Goal: Transaction & Acquisition: Book appointment/travel/reservation

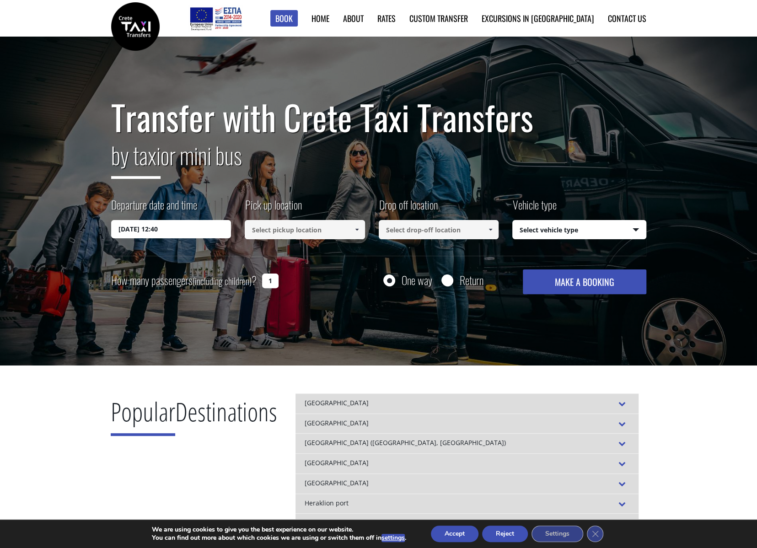
click at [179, 229] on input "[DATE] 12:40" at bounding box center [171, 229] width 120 height 18
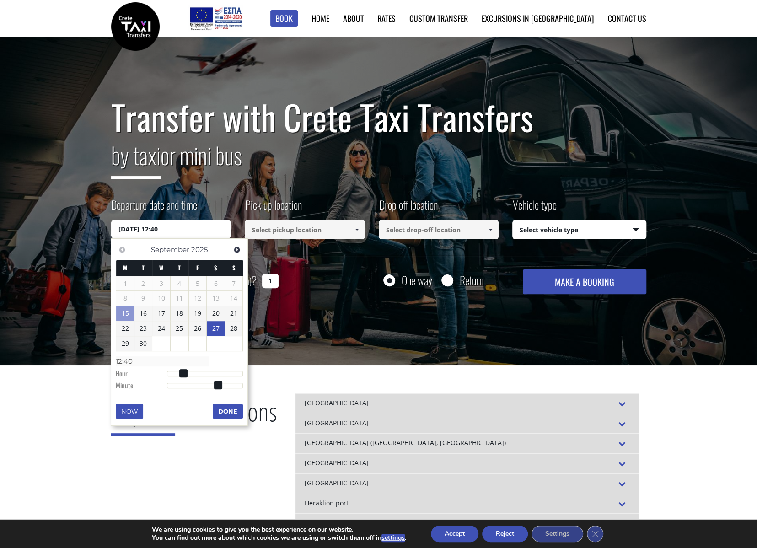
click at [215, 329] on link "27" at bounding box center [216, 328] width 18 height 15
type input "[DATE] 01:00"
type input "01:00"
type input "[DATE] 02:00"
type input "02:00"
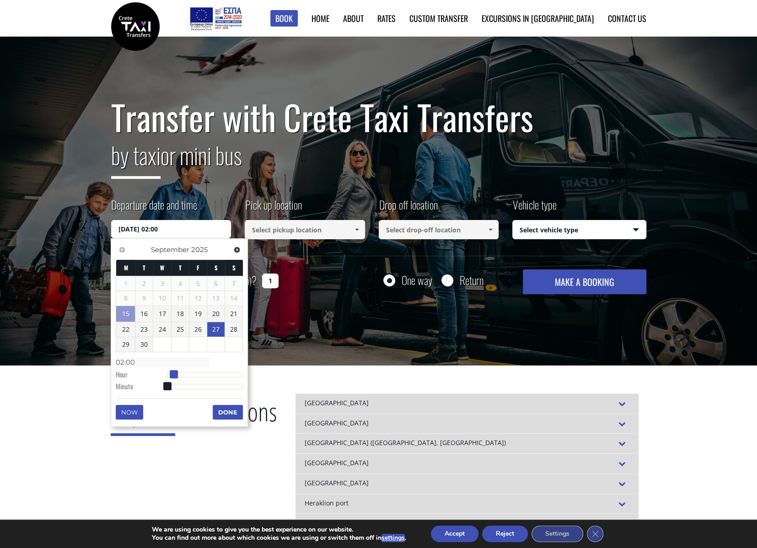
type input "[DATE] 03:00"
type input "03:00"
type input "[DATE] 04:00"
type input "04:00"
type input "[DATE] 05:00"
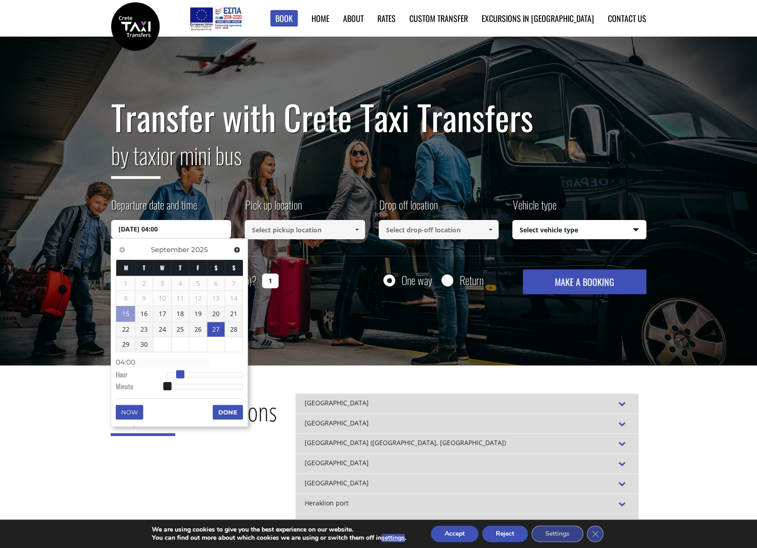
type input "05:00"
type input "[DATE] 06:00"
type input "06:00"
type input "[DATE] 07:00"
type input "07:00"
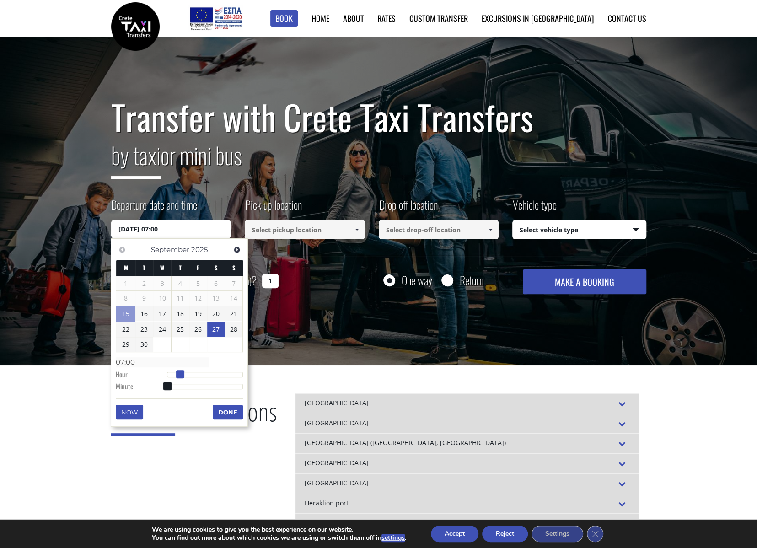
type input "[DATE] 08:00"
type input "08:00"
drag, startPoint x: 167, startPoint y: 372, endPoint x: 190, endPoint y: 371, distance: 23.3
click at [190, 371] on span at bounding box center [193, 374] width 8 height 8
click at [229, 414] on button "Done" at bounding box center [228, 412] width 30 height 15
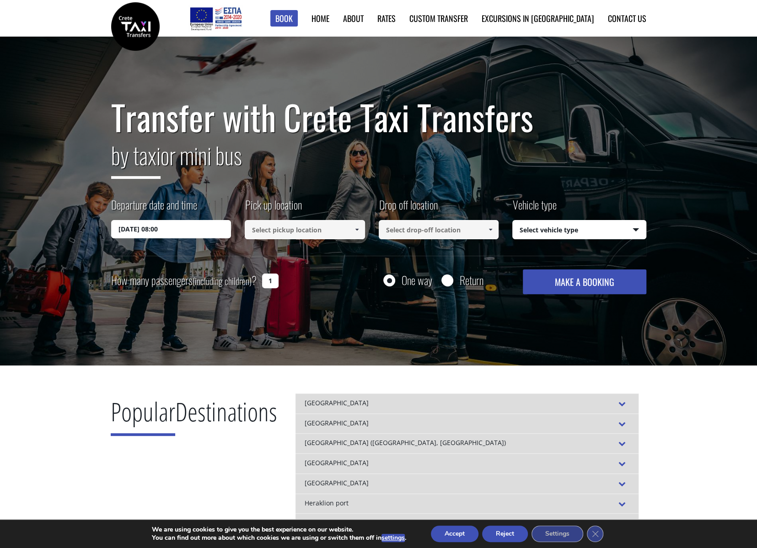
click at [298, 242] on div "Departure date and time [DATE] 08:00 Pick up location Select pickup location Se…" at bounding box center [378, 226] width 535 height 59
click at [304, 230] on input at bounding box center [305, 229] width 120 height 19
click at [362, 228] on link at bounding box center [356, 229] width 15 height 19
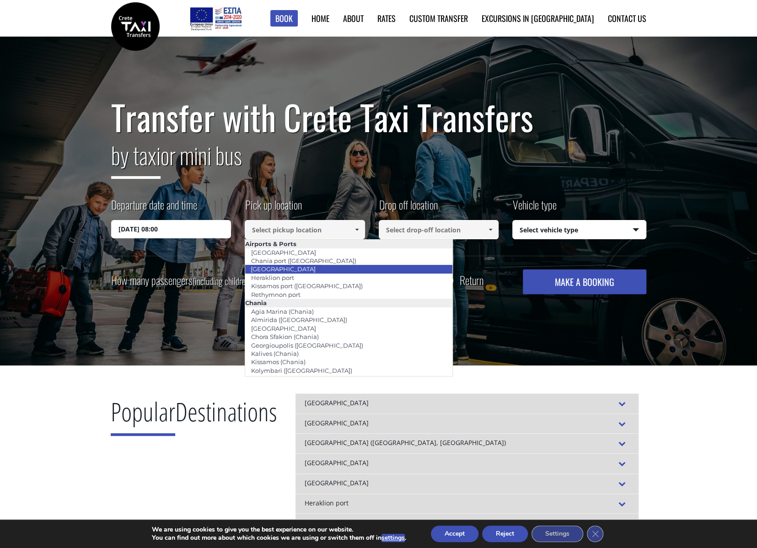
click at [335, 272] on li "[GEOGRAPHIC_DATA]" at bounding box center [348, 269] width 207 height 8
type input "[GEOGRAPHIC_DATA]"
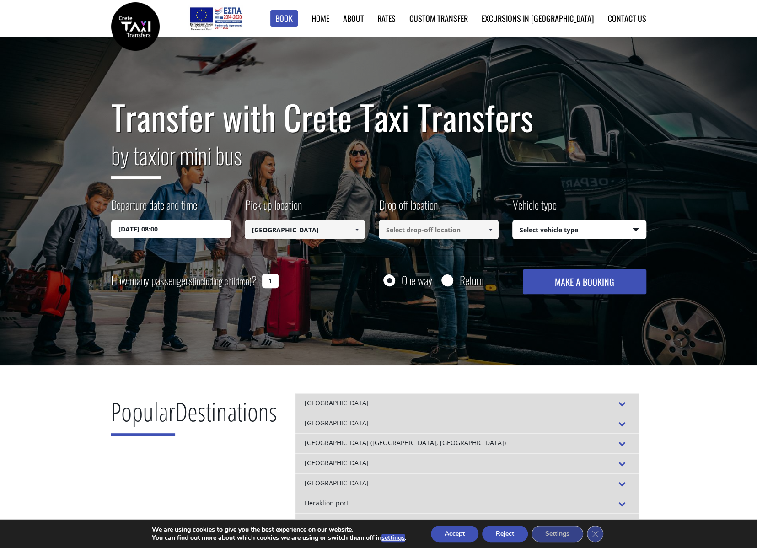
click at [417, 237] on input at bounding box center [439, 229] width 120 height 19
click at [496, 233] on link at bounding box center [490, 229] width 15 height 19
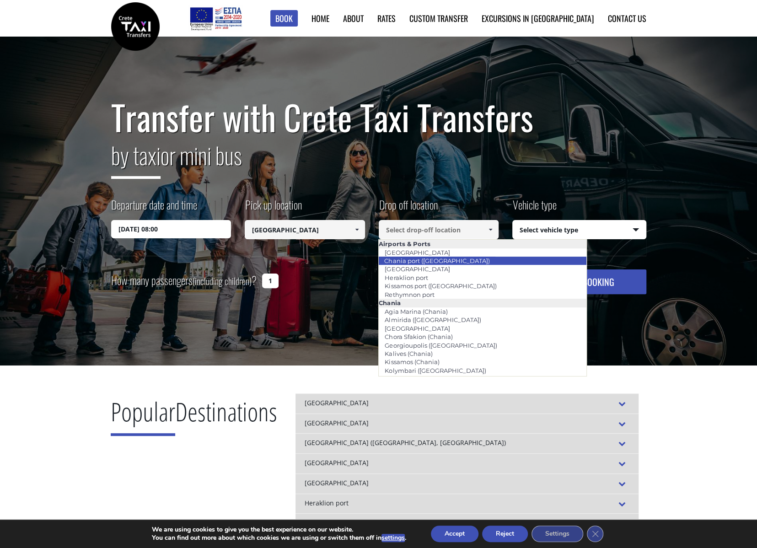
click at [496, 261] on li "Chania port ([GEOGRAPHIC_DATA])" at bounding box center [482, 260] width 207 height 8
type input "Chania port ([GEOGRAPHIC_DATA])"
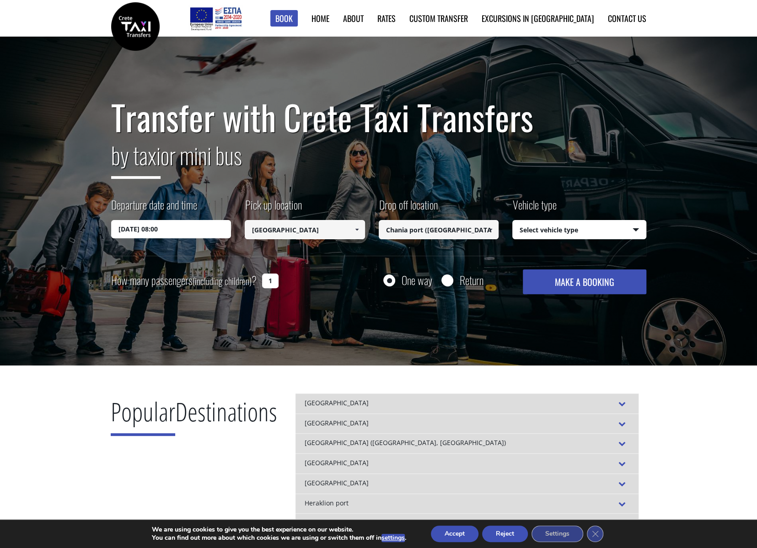
click at [570, 237] on select "Select vehicle type Taxi (4 passengers) Mercedes E Class Mini Van (7 passengers…" at bounding box center [578, 229] width 133 height 19
select select "540"
click at [512, 220] on select "Select vehicle type Taxi (4 passengers) Mercedes E Class Mini Van (7 passengers…" at bounding box center [578, 229] width 133 height 19
click at [601, 284] on button "MAKE A BOOKING" at bounding box center [584, 281] width 123 height 25
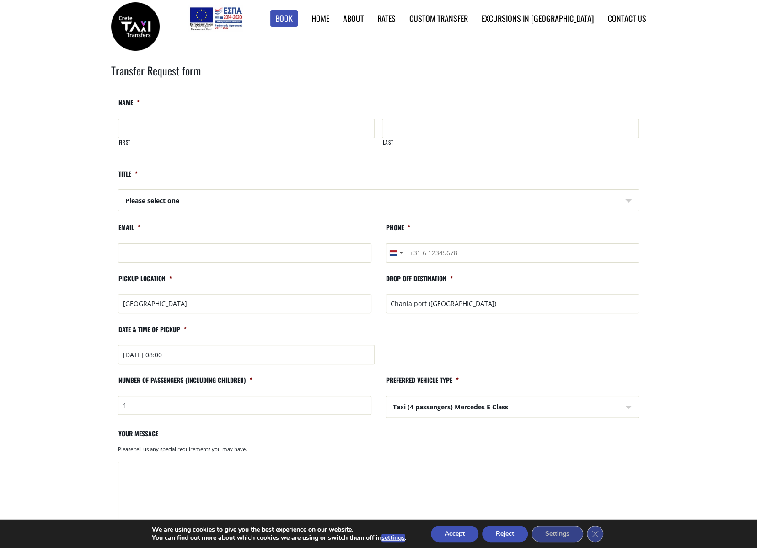
scroll to position [46, 0]
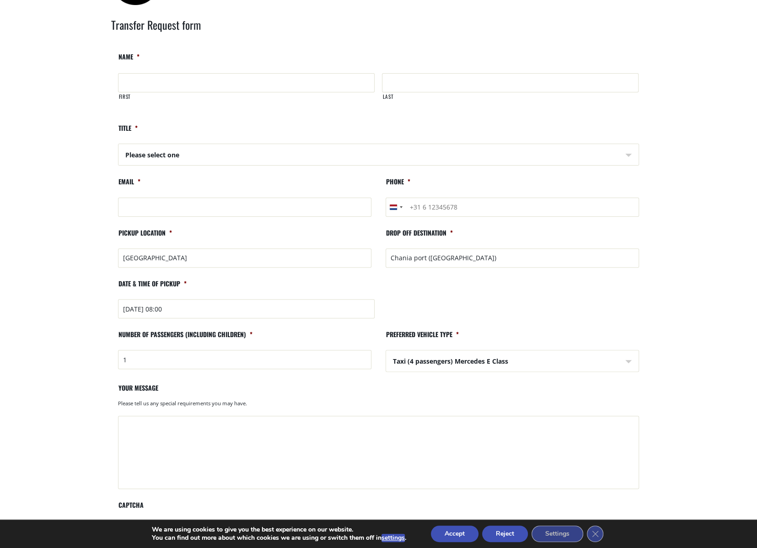
click at [450, 260] on input "Chania port ([GEOGRAPHIC_DATA])" at bounding box center [511, 257] width 253 height 19
click at [411, 251] on input "Chania port ([GEOGRAPHIC_DATA])" at bounding box center [511, 257] width 253 height 19
click at [437, 230] on label "Drop off destination *" at bounding box center [418, 237] width 67 height 16
click at [437, 248] on input "Chania port ([GEOGRAPHIC_DATA])" at bounding box center [511, 257] width 253 height 19
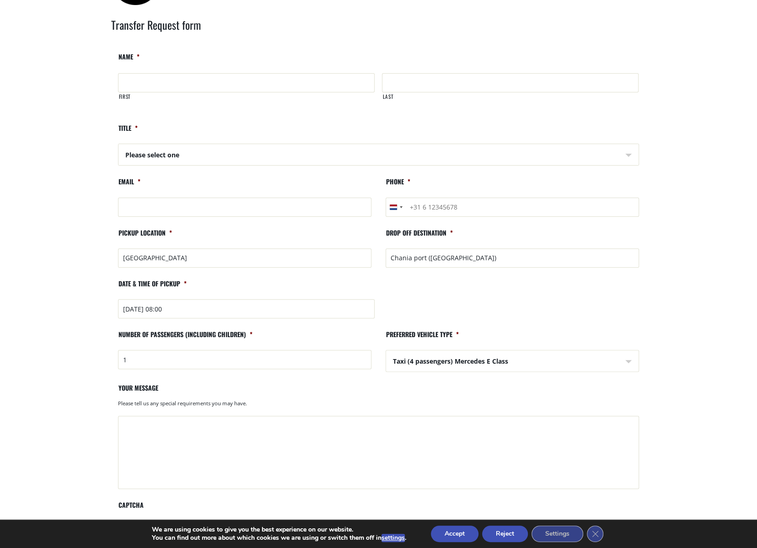
click at [466, 251] on input "Chania port ([GEOGRAPHIC_DATA])" at bounding box center [511, 257] width 253 height 19
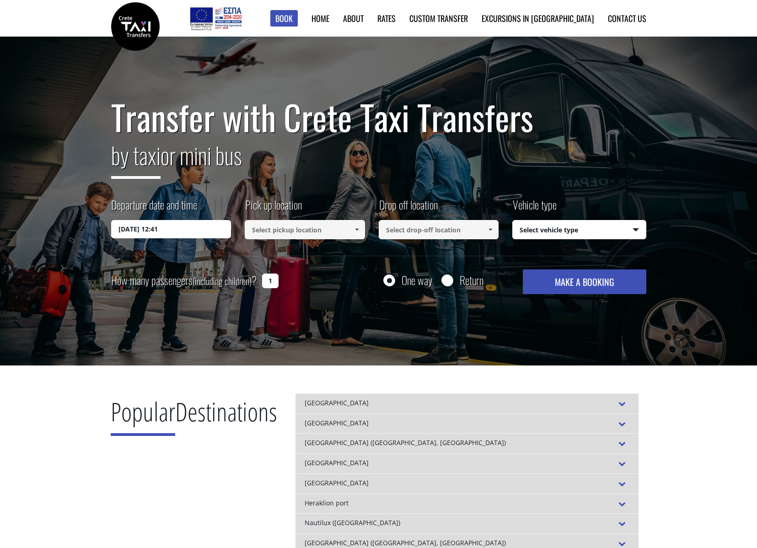
select select "540"
click at [483, 224] on link at bounding box center [490, 229] width 15 height 19
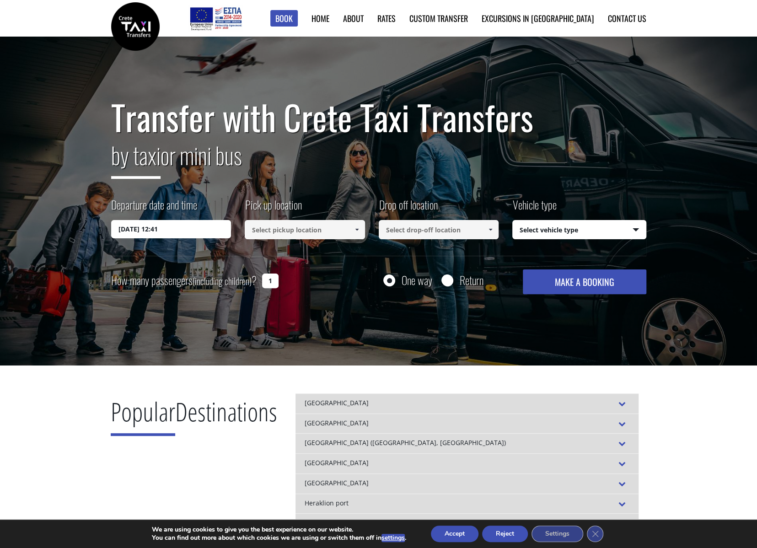
scroll to position [91, 0]
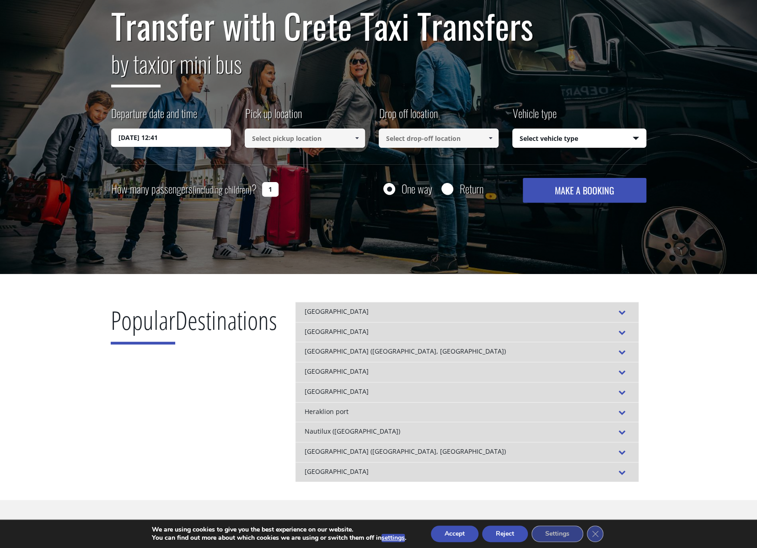
click at [437, 135] on input at bounding box center [439, 137] width 120 height 19
click at [492, 138] on span at bounding box center [489, 137] width 7 height 7
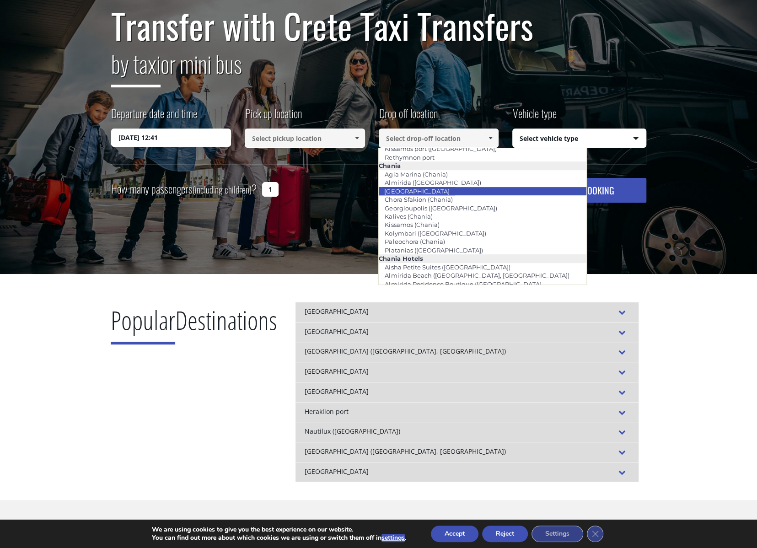
scroll to position [0, 0]
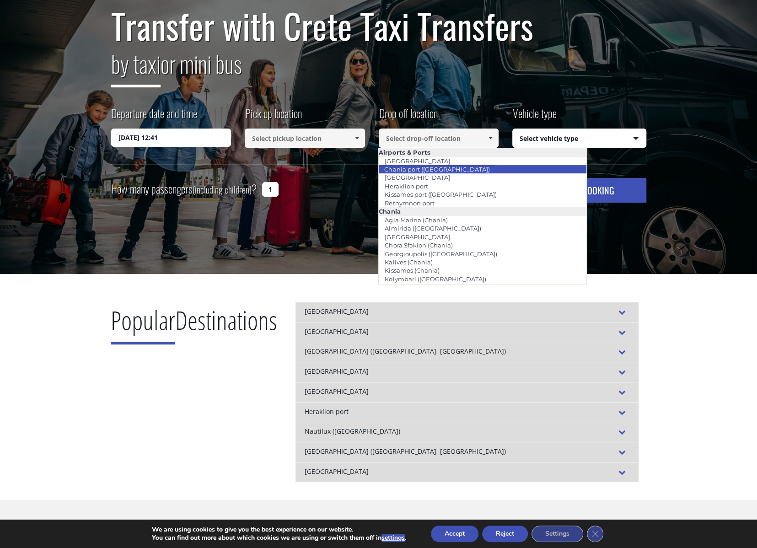
click at [491, 169] on li "Chania port ([GEOGRAPHIC_DATA])" at bounding box center [482, 169] width 207 height 8
type input "Chania port ([GEOGRAPHIC_DATA])"
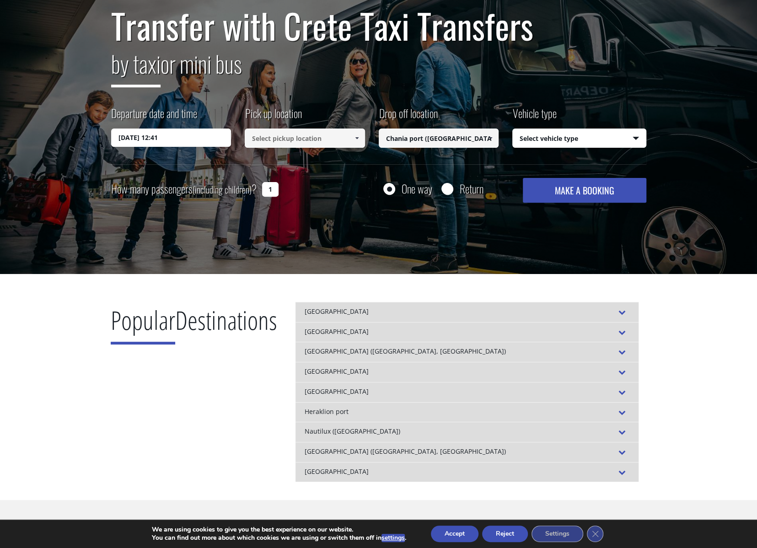
click at [578, 129] on select "Select vehicle type Taxi (4 passengers) Mercedes E Class Mini Van (7 passengers…" at bounding box center [578, 138] width 133 height 19
click at [512, 129] on select "Select vehicle type Taxi (4 passengers) Mercedes E Class Mini Van (7 passengers…" at bounding box center [578, 138] width 133 height 19
drag, startPoint x: 662, startPoint y: 285, endPoint x: 684, endPoint y: 116, distance: 171.1
